Goal: Transaction & Acquisition: Book appointment/travel/reservation

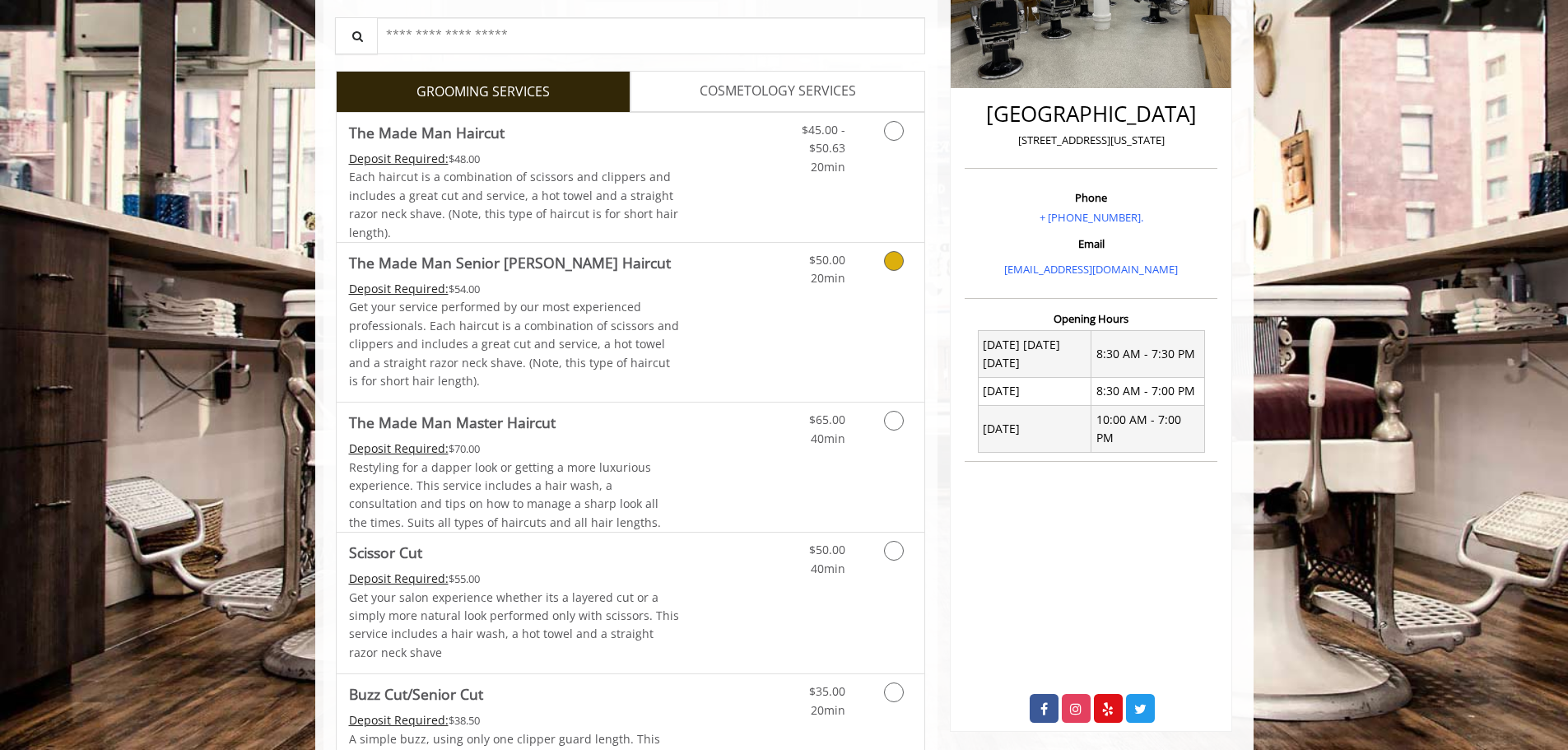
scroll to position [411, 0]
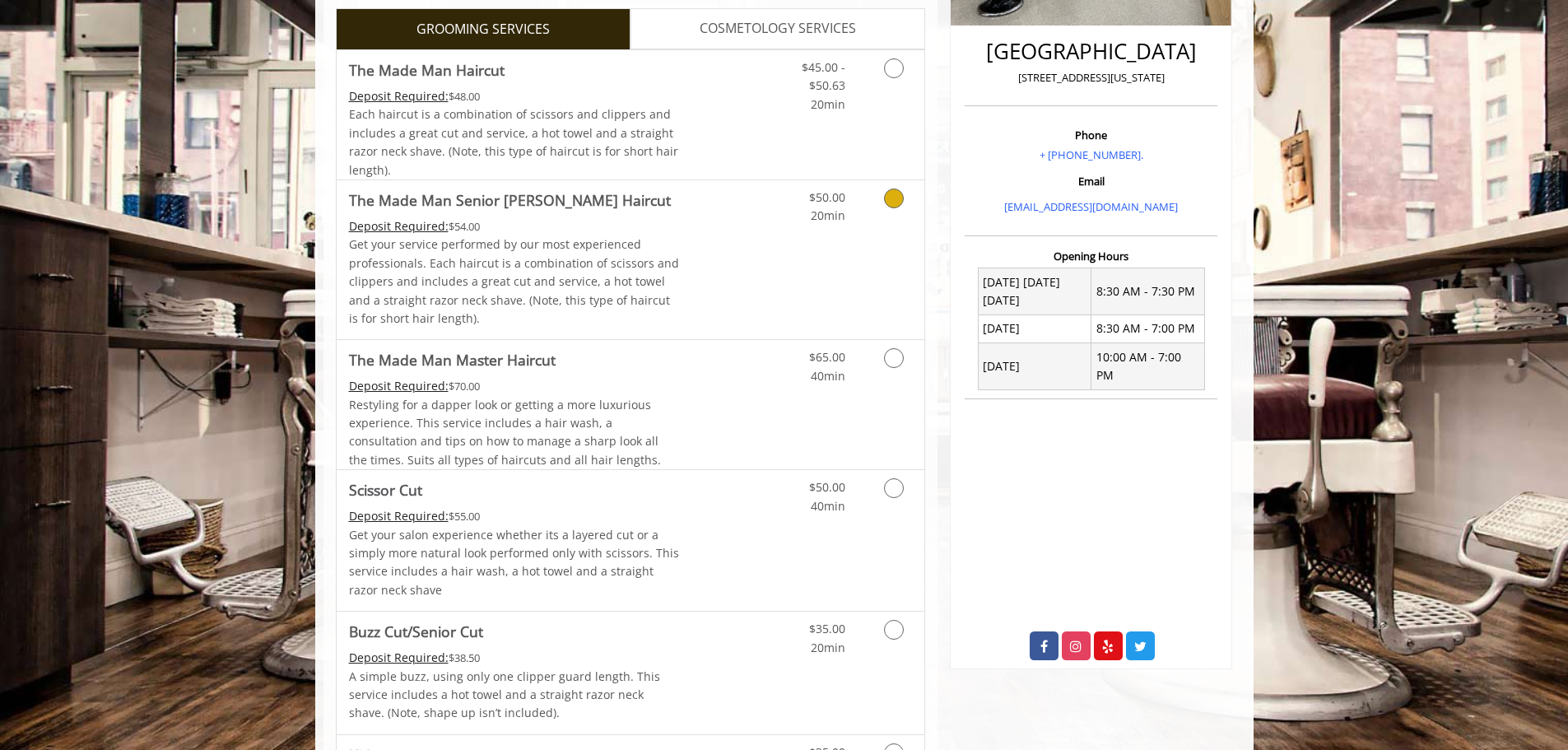
click at [717, 292] on link "Discounted Price" at bounding box center [728, 260] width 98 height 159
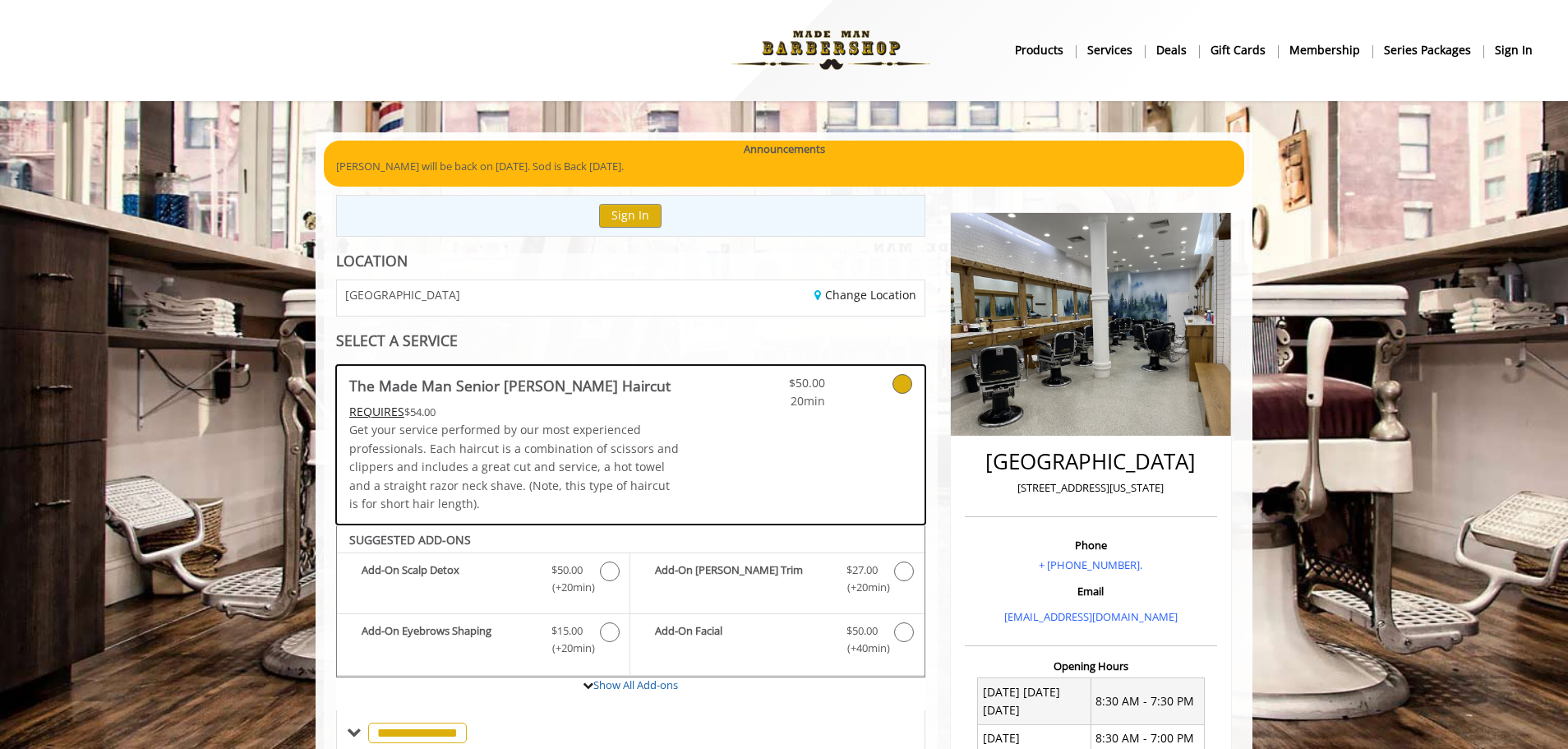
scroll to position [0, 0]
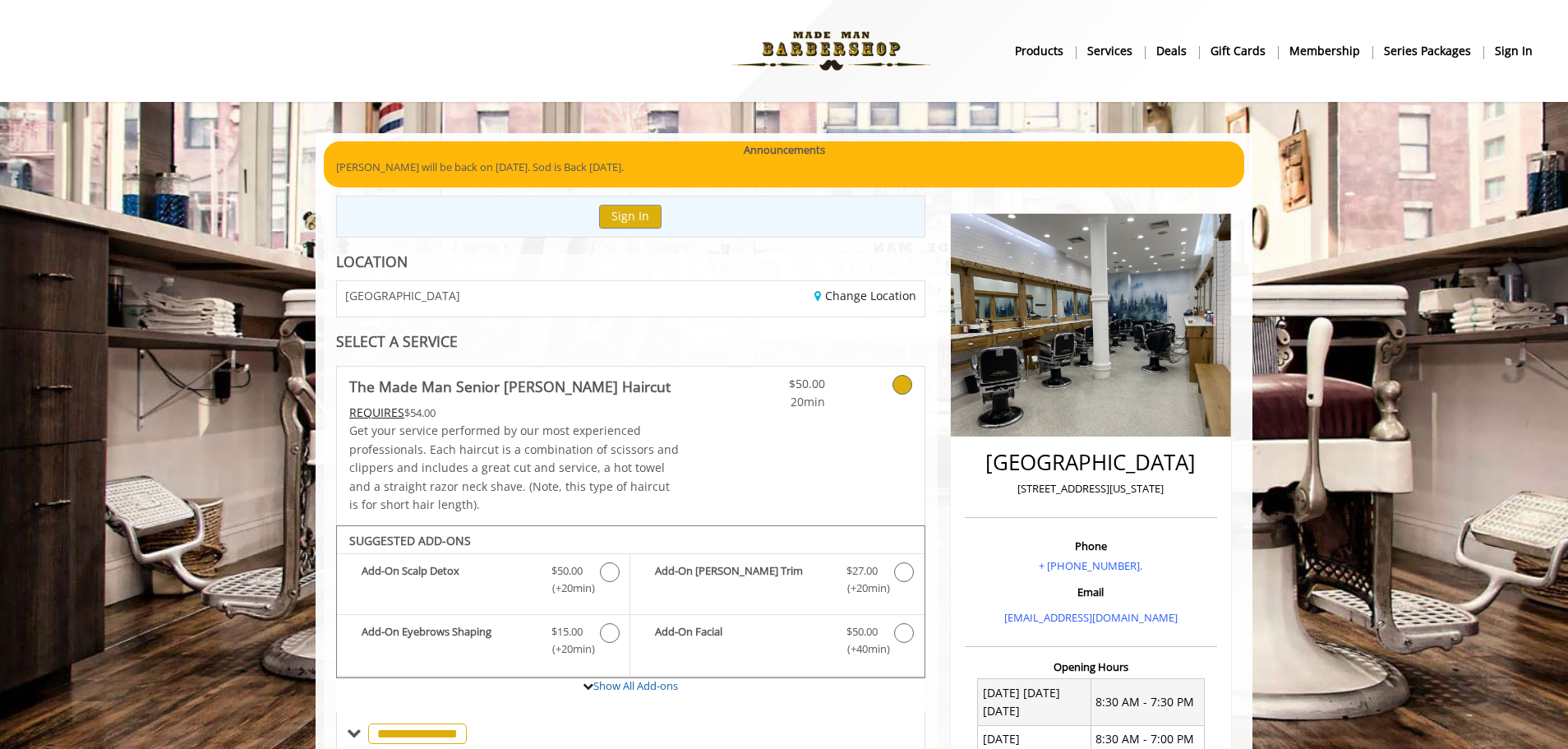
click at [629, 298] on div "[GEOGRAPHIC_DATA]" at bounding box center [478, 299] width 306 height 36
click at [856, 296] on link "Change Location" at bounding box center [865, 295] width 102 height 15
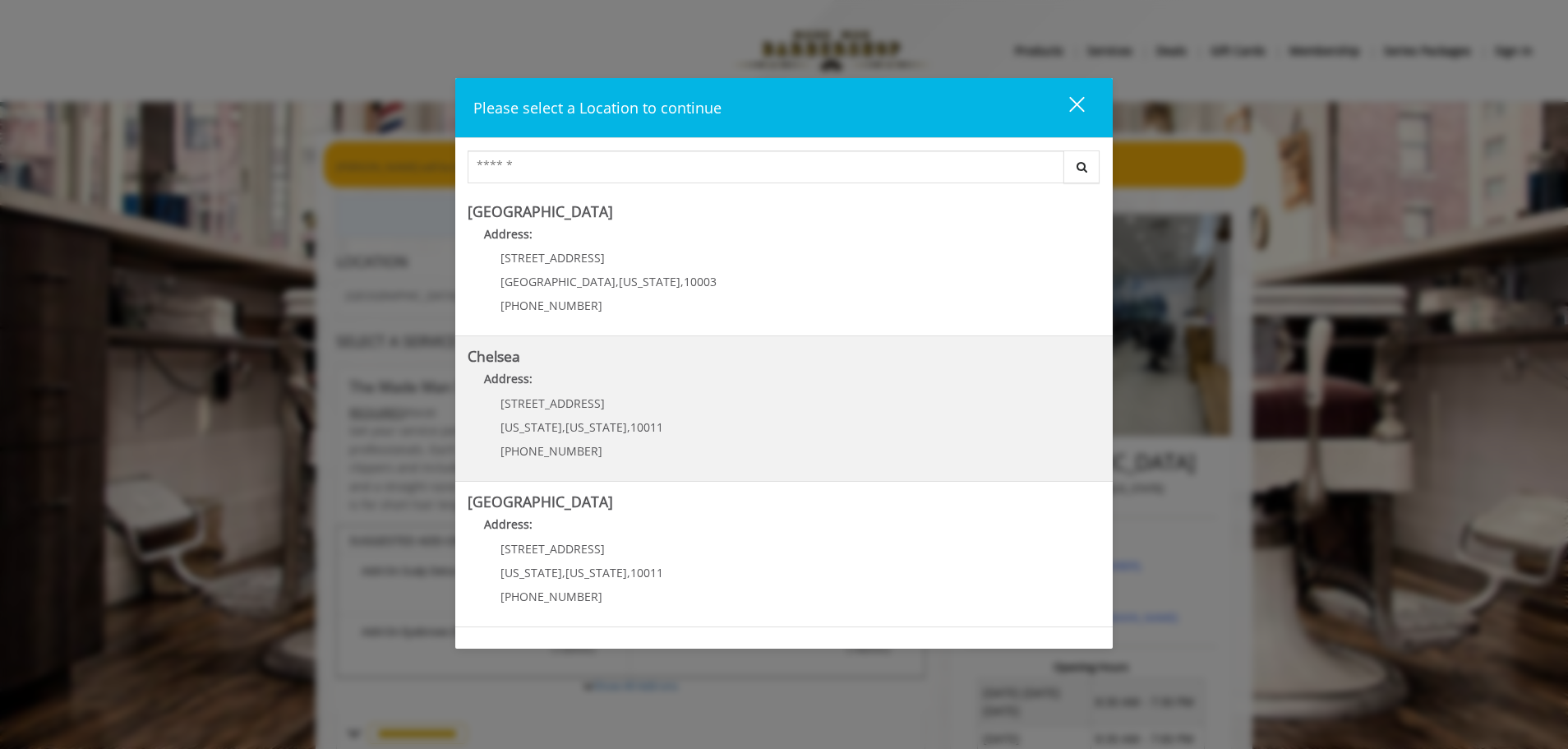
click at [733, 433] on link "Chelsea Address: [STREET_ADDRESS][US_STATE][US_STATE] (917) 639-3902" at bounding box center [784, 408] width 632 height 120
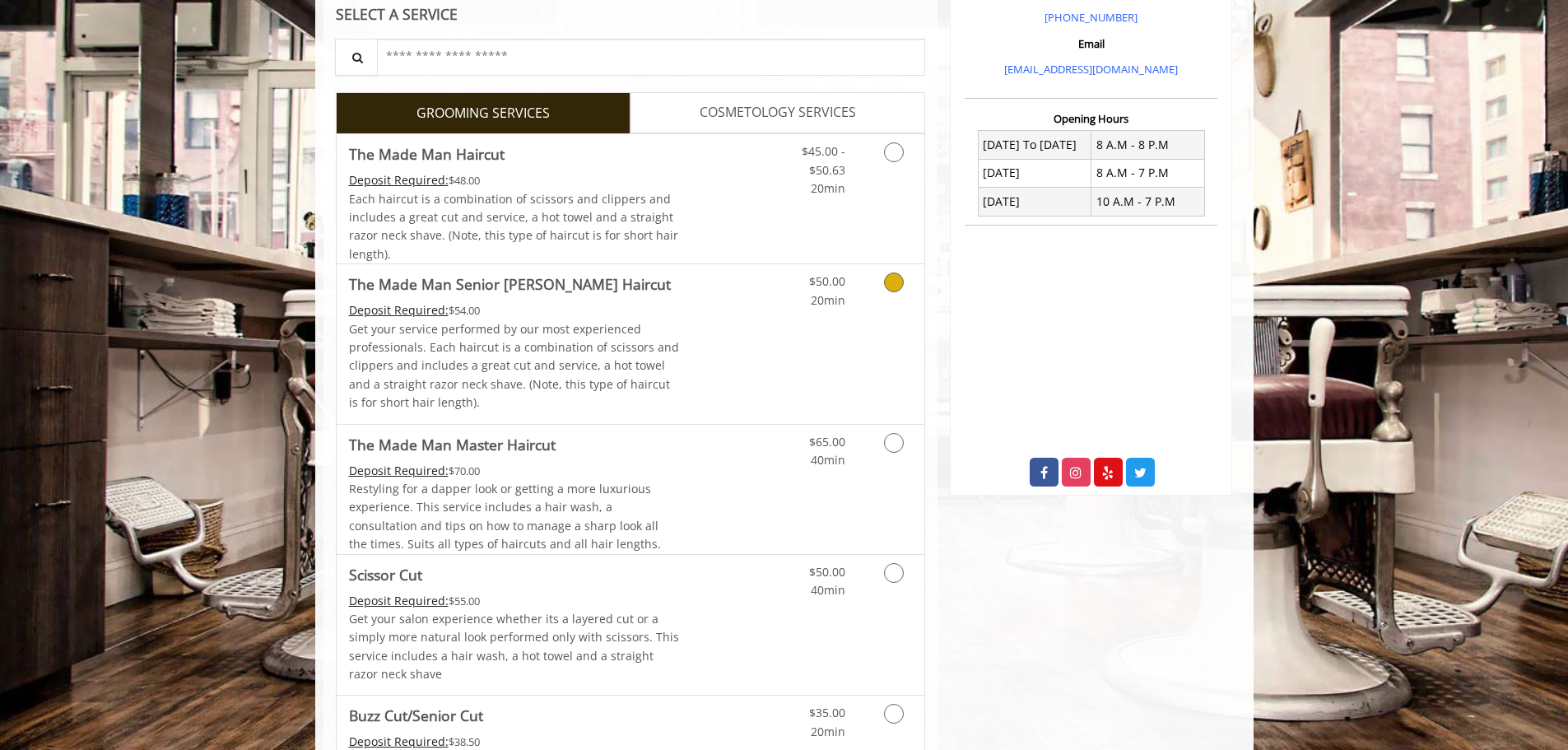
scroll to position [576, 0]
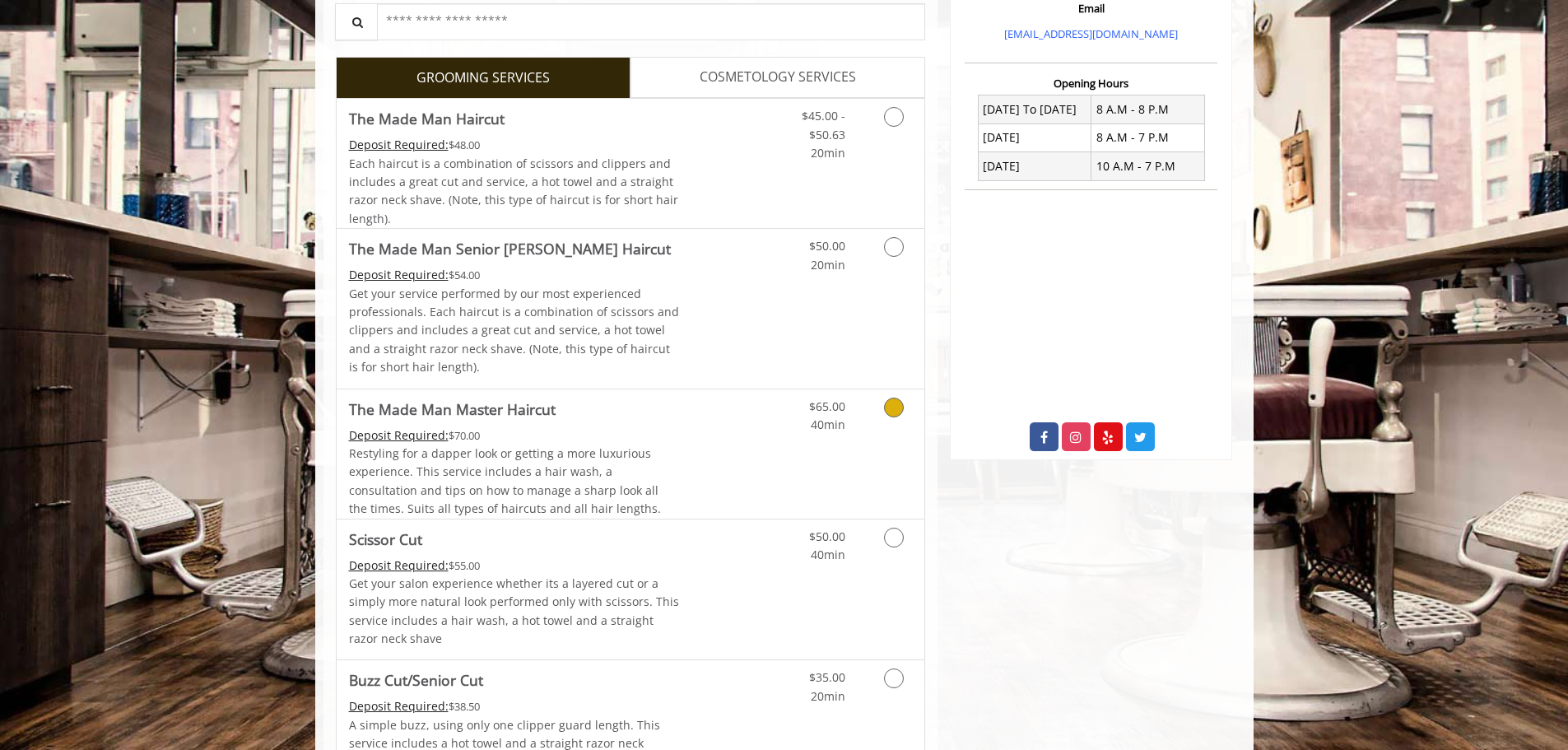
click at [887, 436] on div "$65.00 40min" at bounding box center [850, 454] width 147 height 129
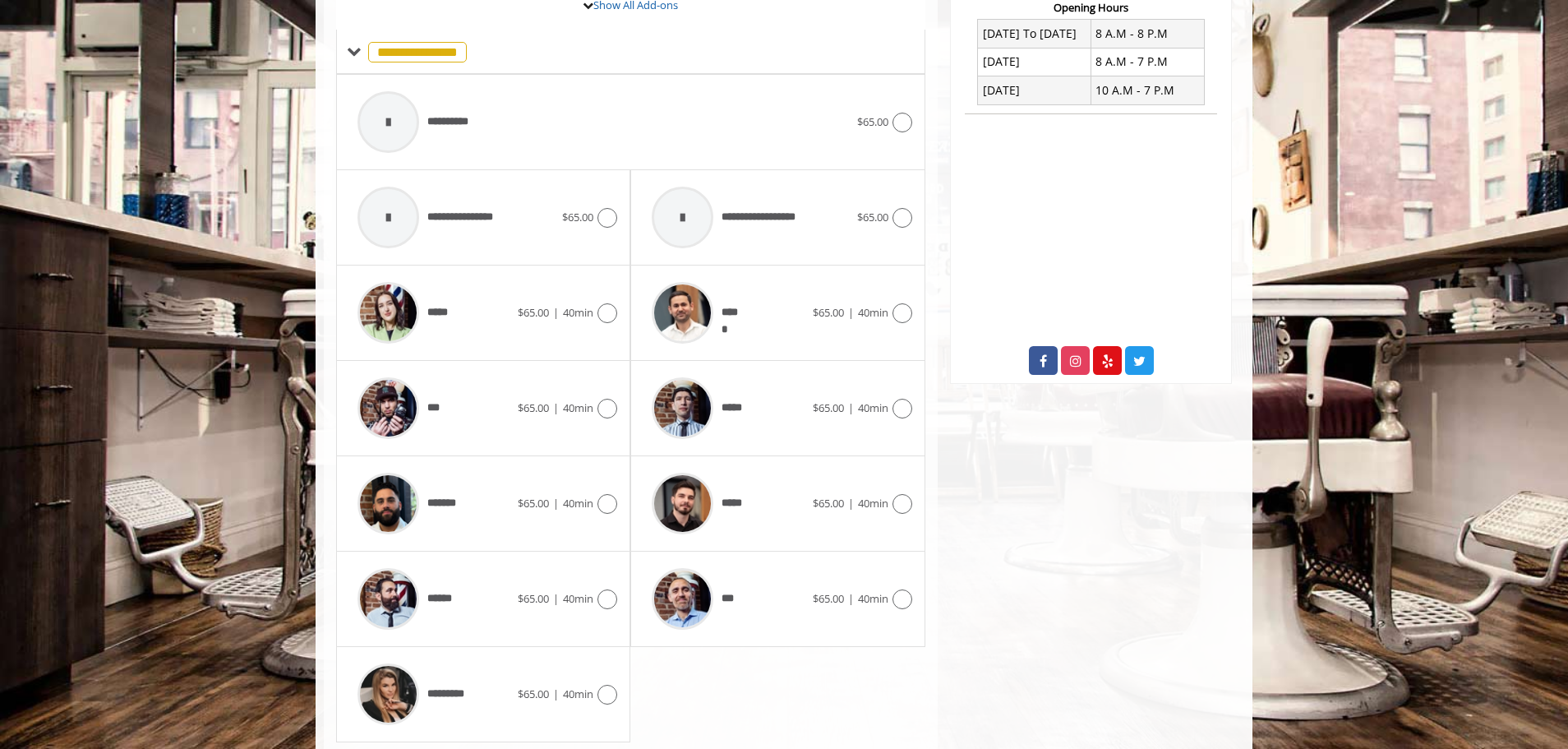
scroll to position [702, 0]
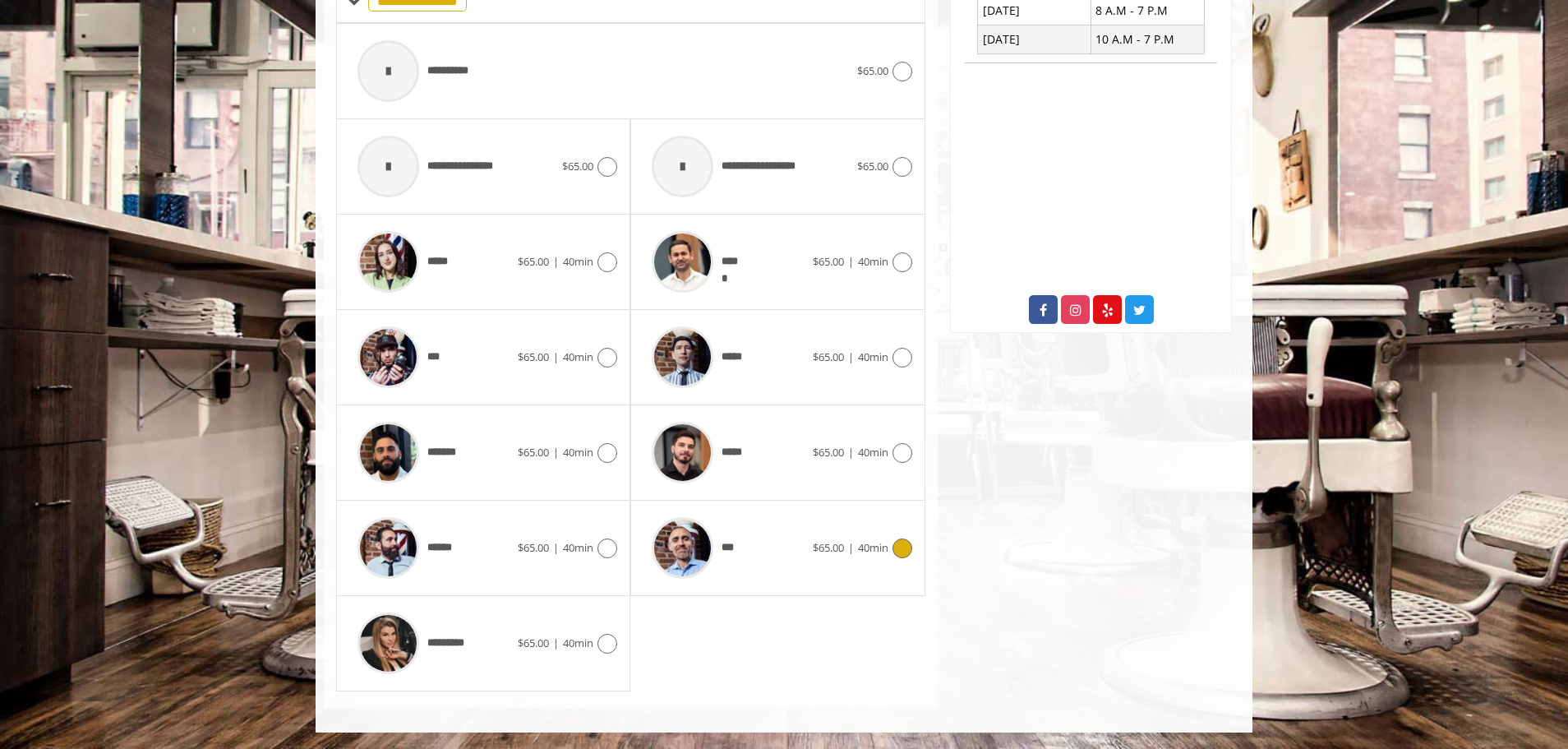
click at [892, 553] on div at bounding box center [900, 548] width 24 height 20
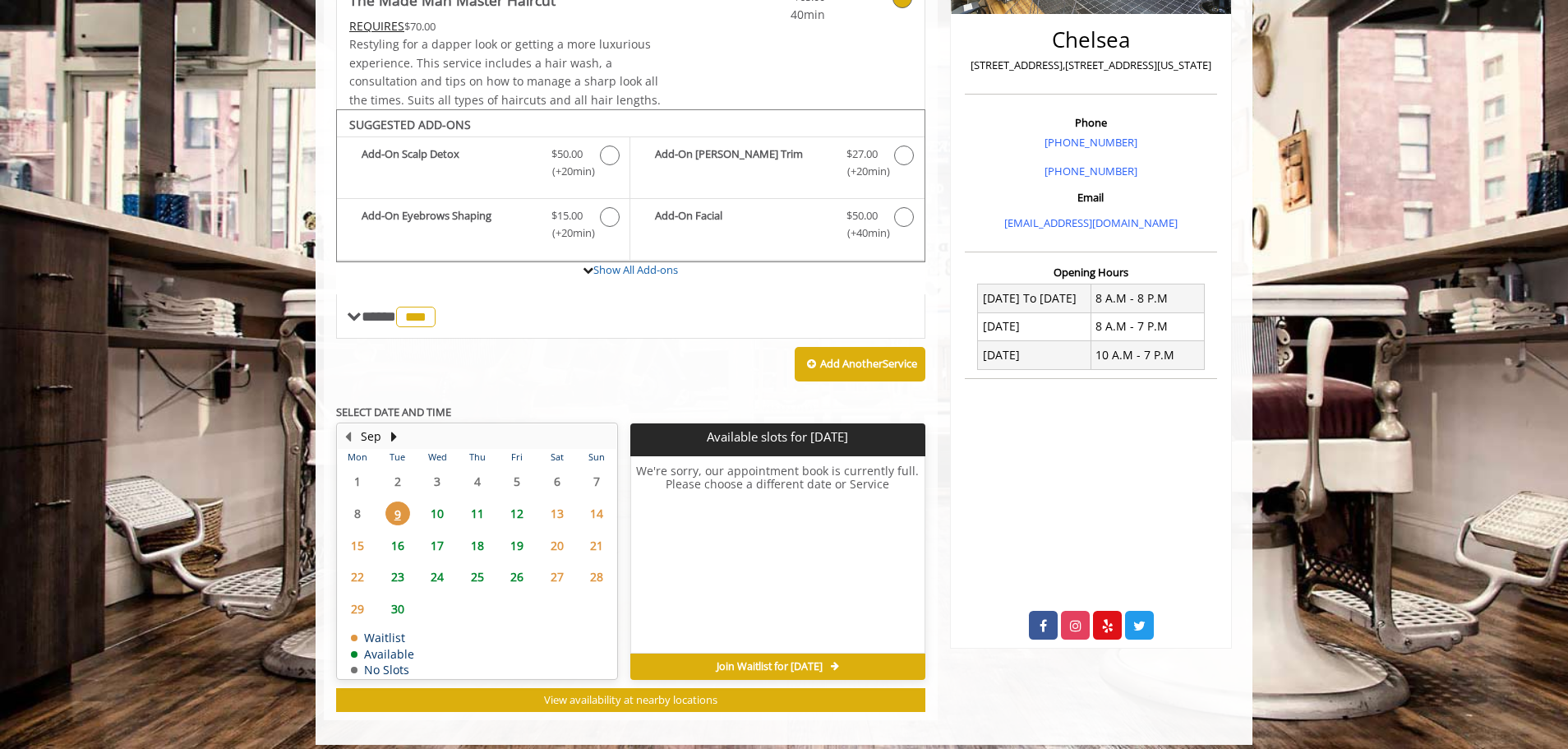
scroll to position [399, 0]
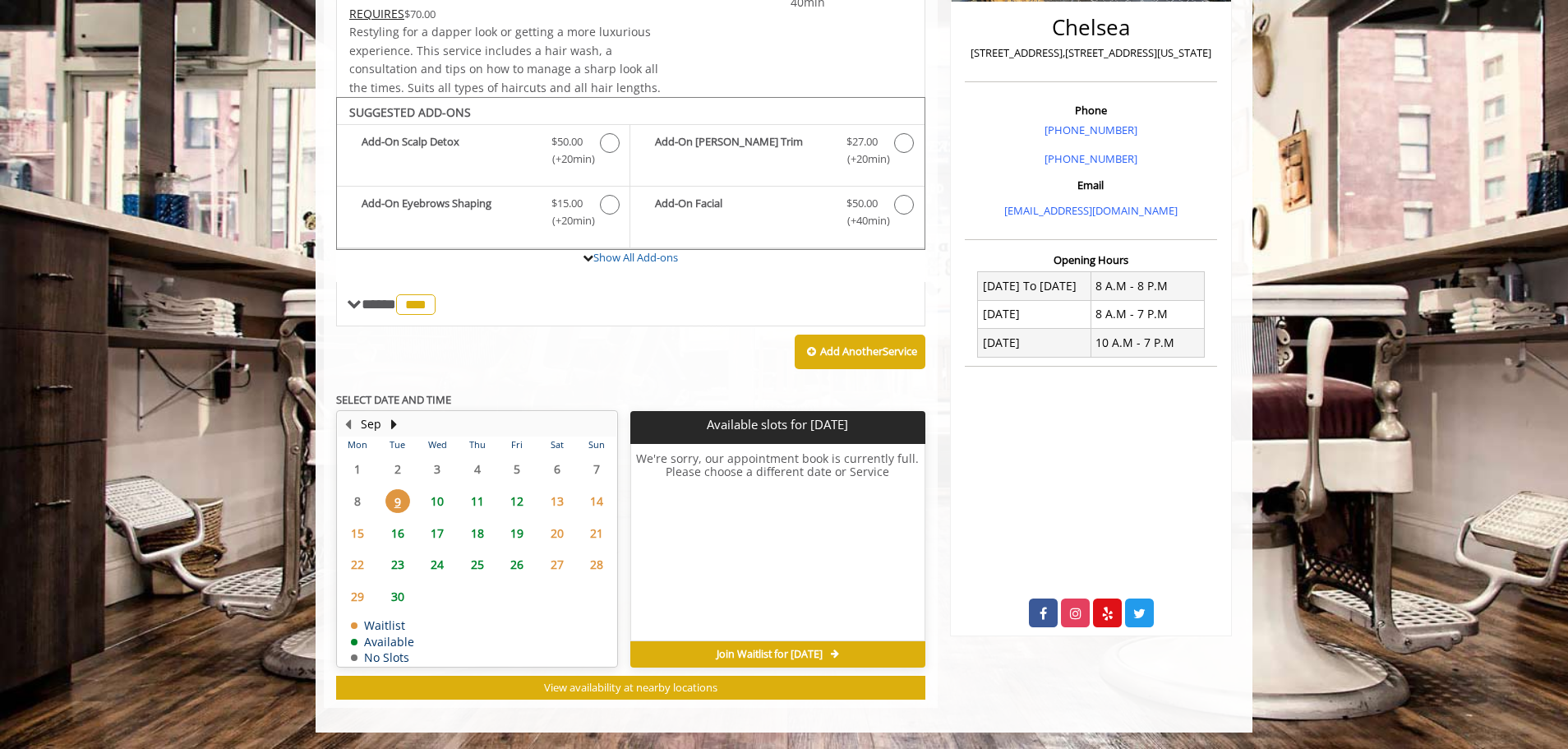
click at [518, 501] on span "12" at bounding box center [517, 501] width 25 height 24
click at [547, 500] on span "13" at bounding box center [557, 501] width 25 height 24
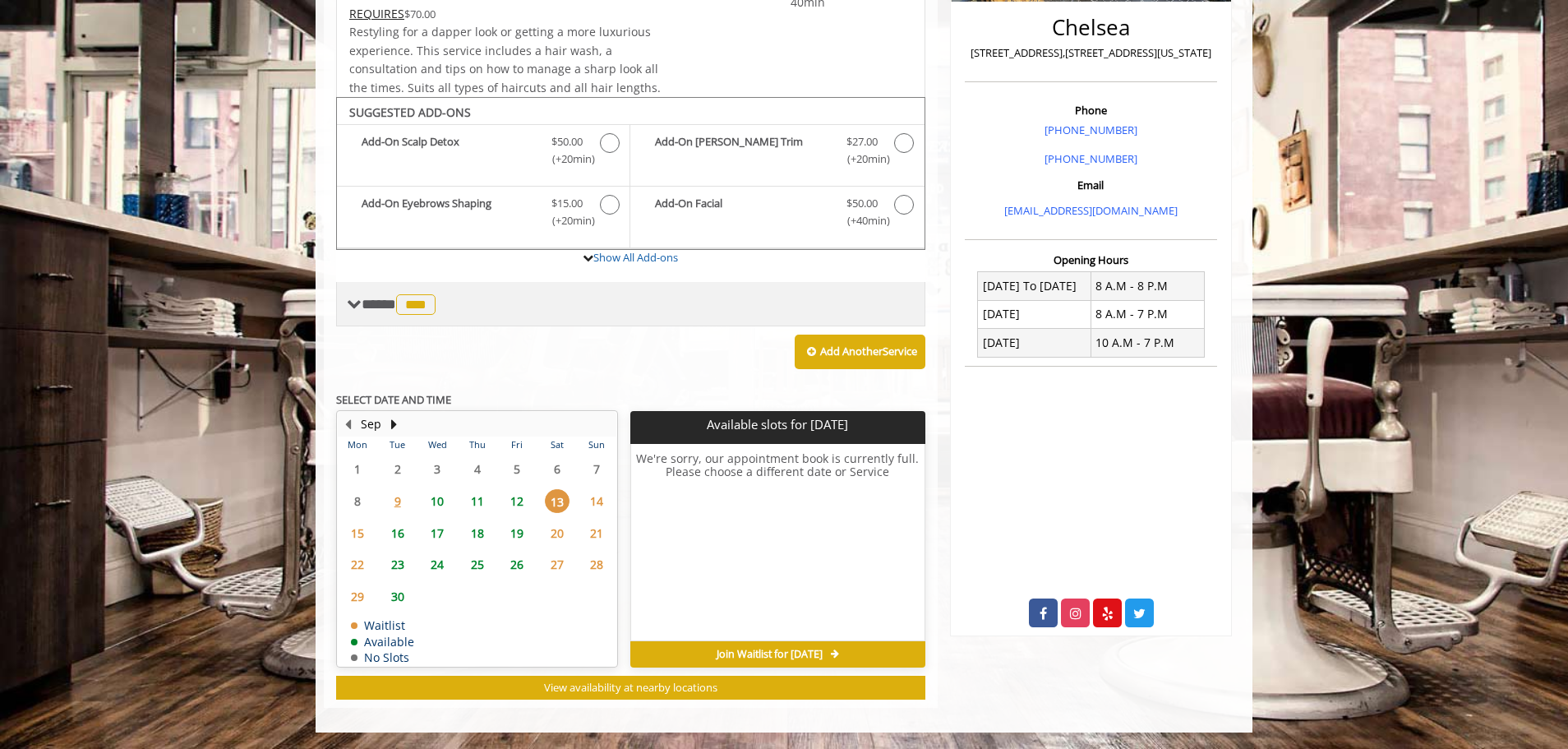
click at [422, 309] on span "***" at bounding box center [416, 304] width 39 height 20
